Goal: Find specific page/section: Find specific page/section

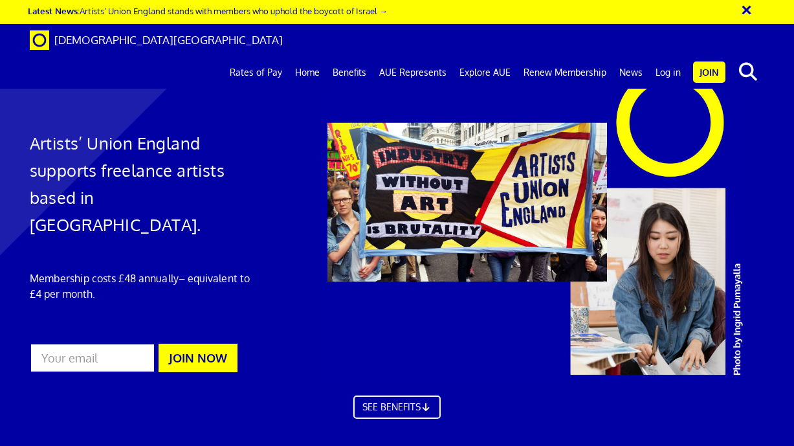
scroll to position [0, 1]
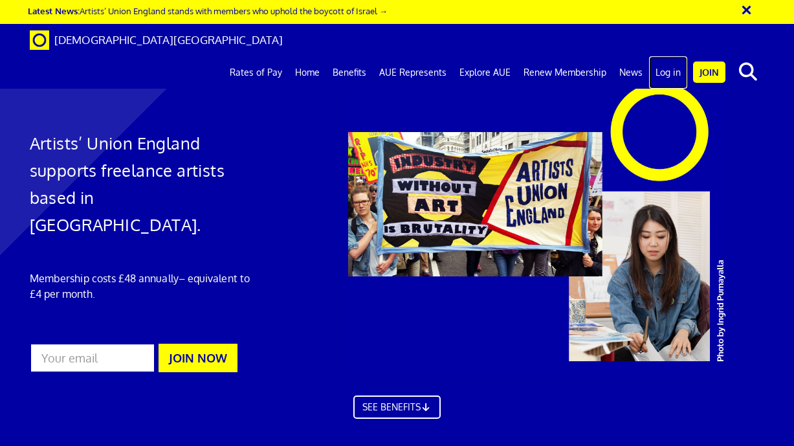
click at [671, 56] on link "Log in" at bounding box center [668, 72] width 38 height 32
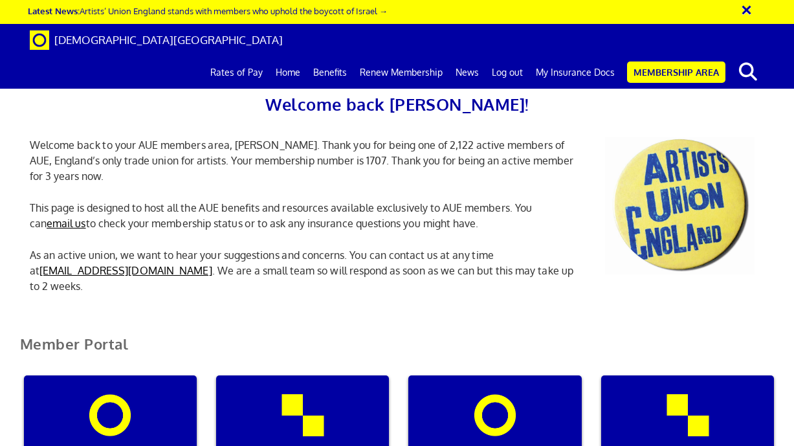
scroll to position [25, 0]
click at [568, 56] on link "My Insurance Docs" at bounding box center [576, 72] width 92 height 32
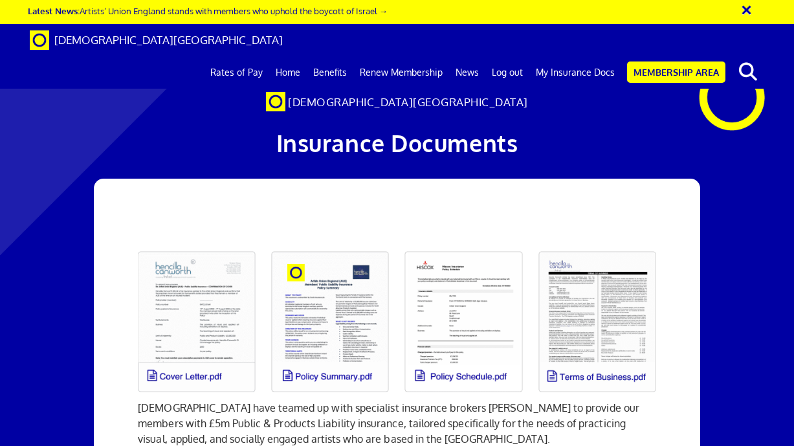
scroll to position [121, 0]
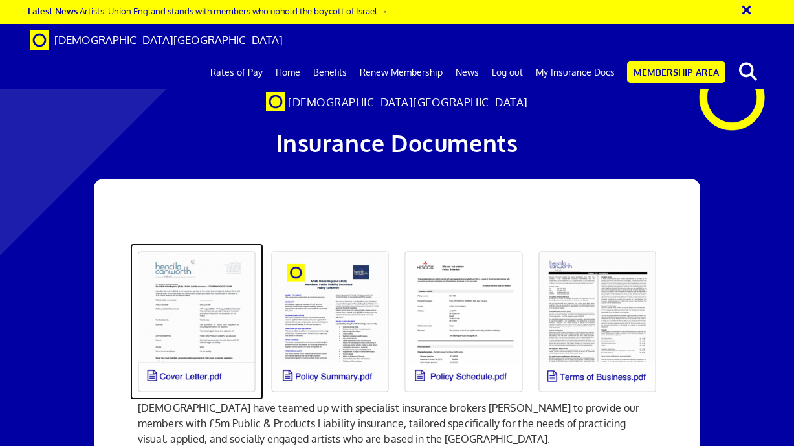
click at [203, 243] on link at bounding box center [196, 321] width 133 height 157
click at [212, 243] on link at bounding box center [196, 321] width 133 height 157
